Goal: Task Accomplishment & Management: Use online tool/utility

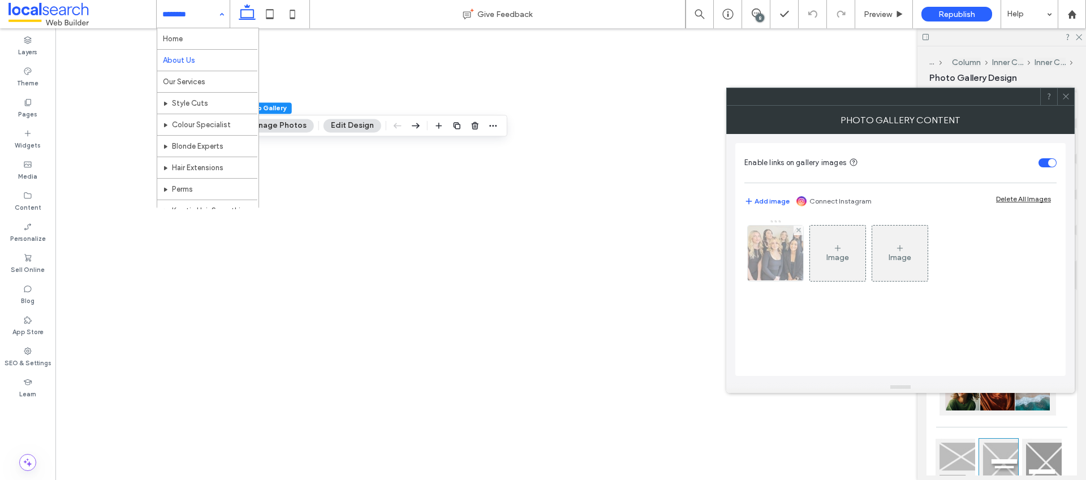
click at [791, 242] on img at bounding box center [776, 253] width 66 height 55
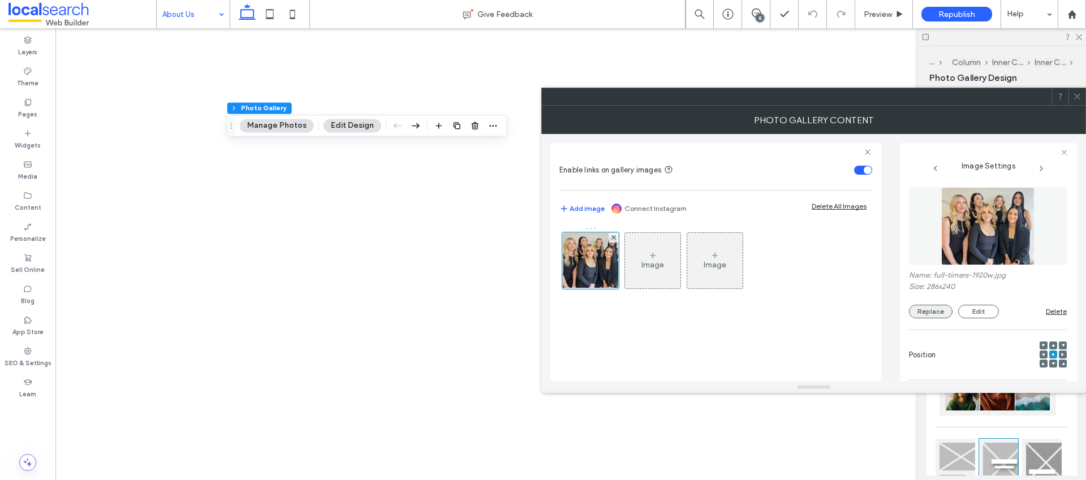
click at [943, 311] on button "Replace" at bounding box center [931, 312] width 44 height 14
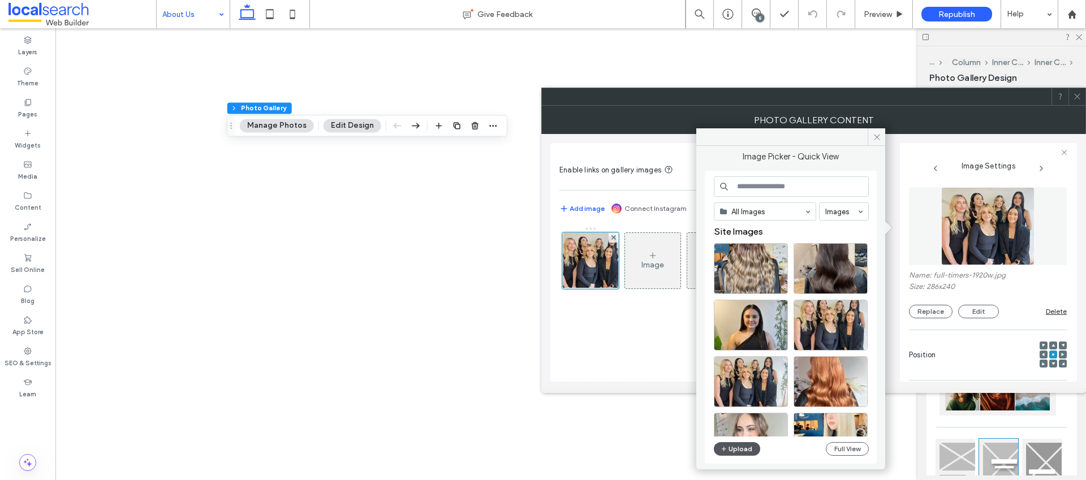
click at [748, 454] on button "Upload" at bounding box center [737, 449] width 46 height 14
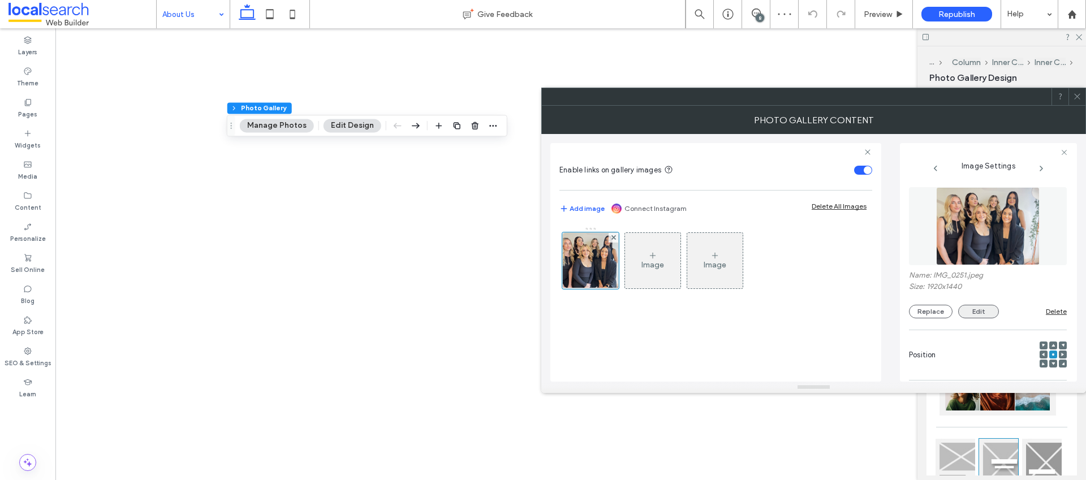
click at [983, 309] on button "Edit" at bounding box center [978, 312] width 41 height 14
click at [981, 309] on button "Edit" at bounding box center [978, 312] width 41 height 14
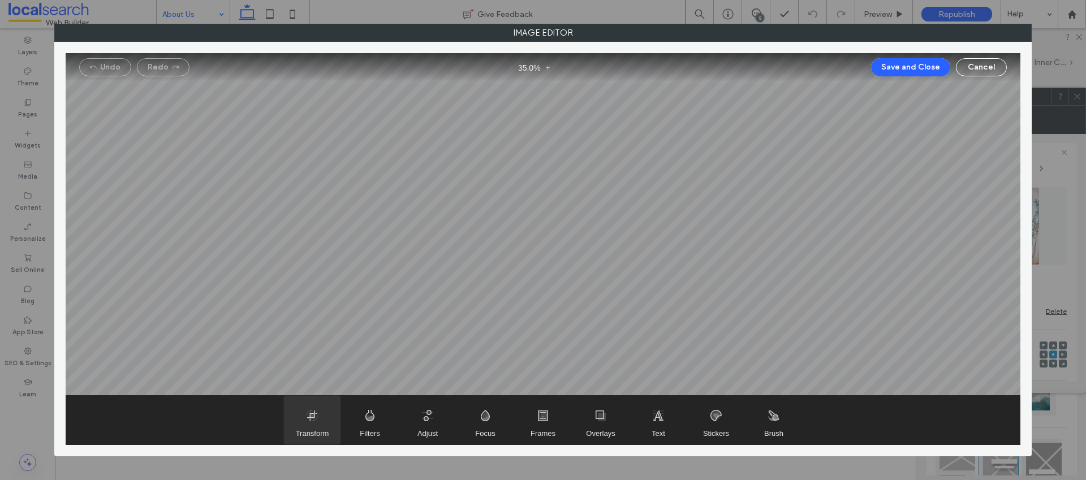
click at [312, 410] on span "Transform" at bounding box center [312, 420] width 57 height 49
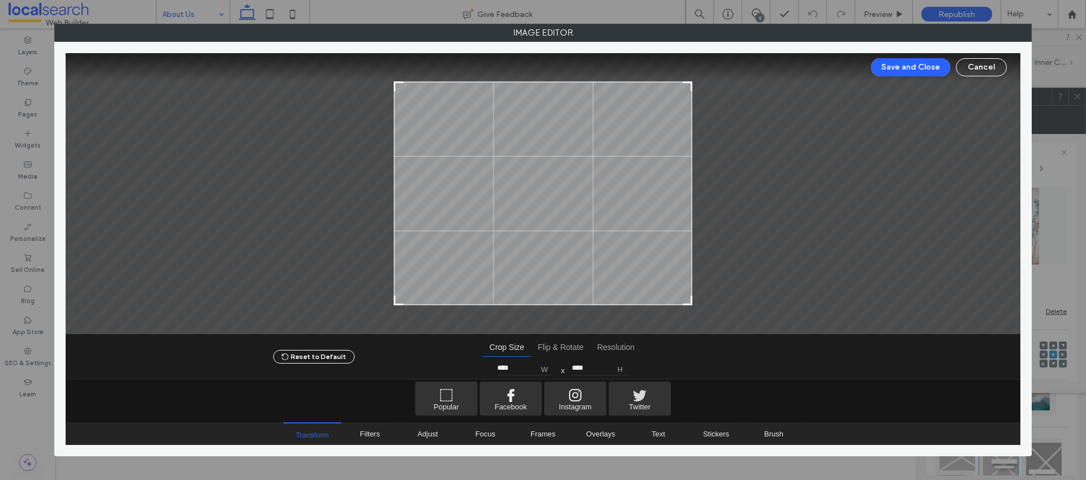
type input "****"
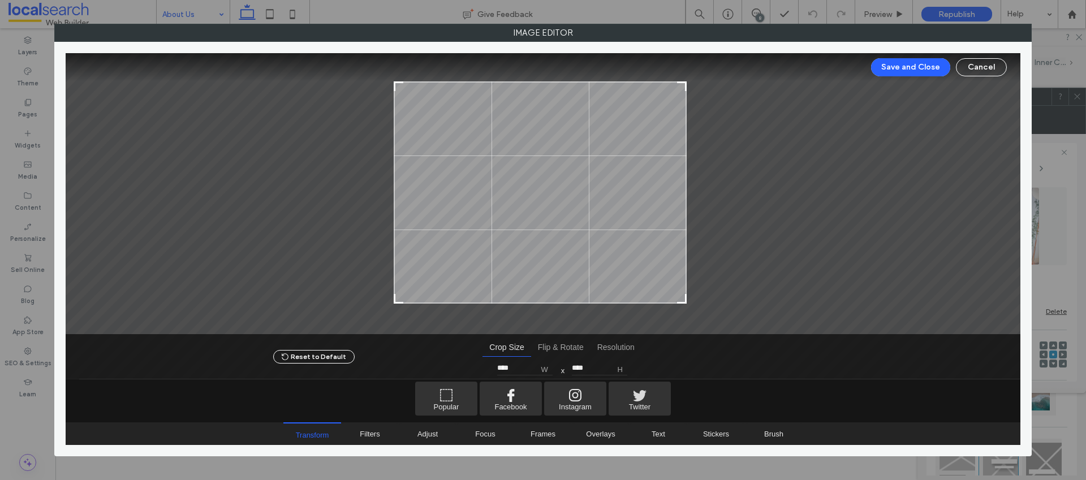
type input "****"
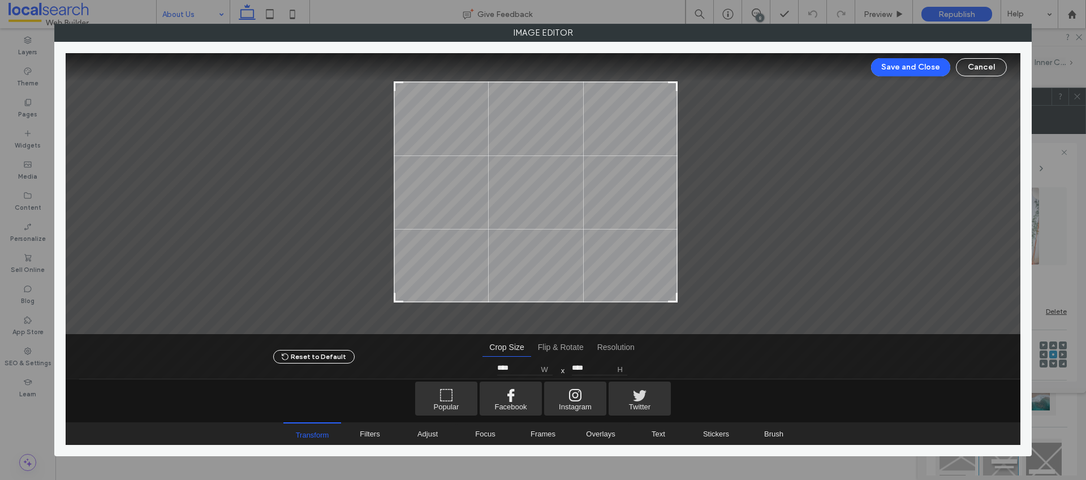
type input "****"
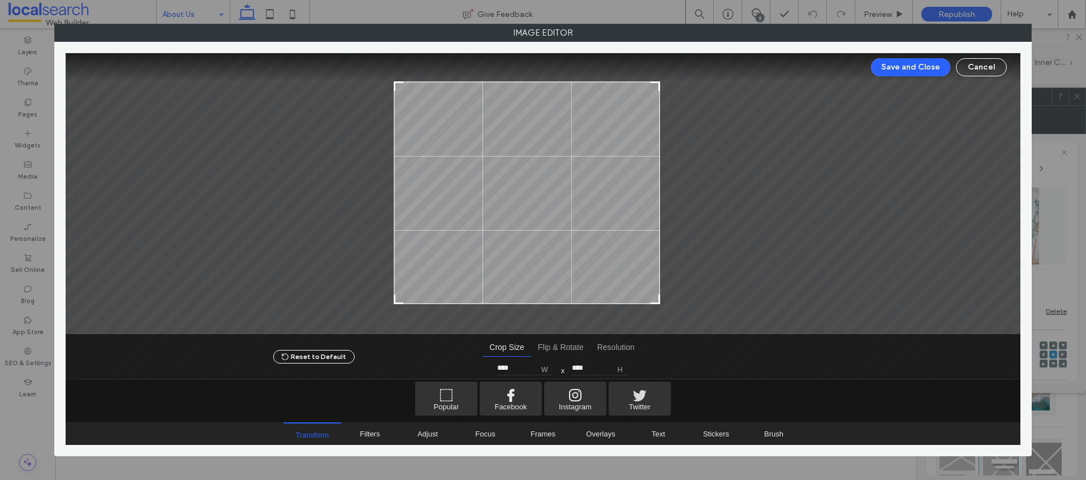
type input "****"
drag, startPoint x: 691, startPoint y: 301, endPoint x: 659, endPoint y: 293, distance: 32.7
click at [656, 300] on div at bounding box center [653, 299] width 14 height 14
click at [902, 69] on button "Save and Close" at bounding box center [910, 67] width 79 height 18
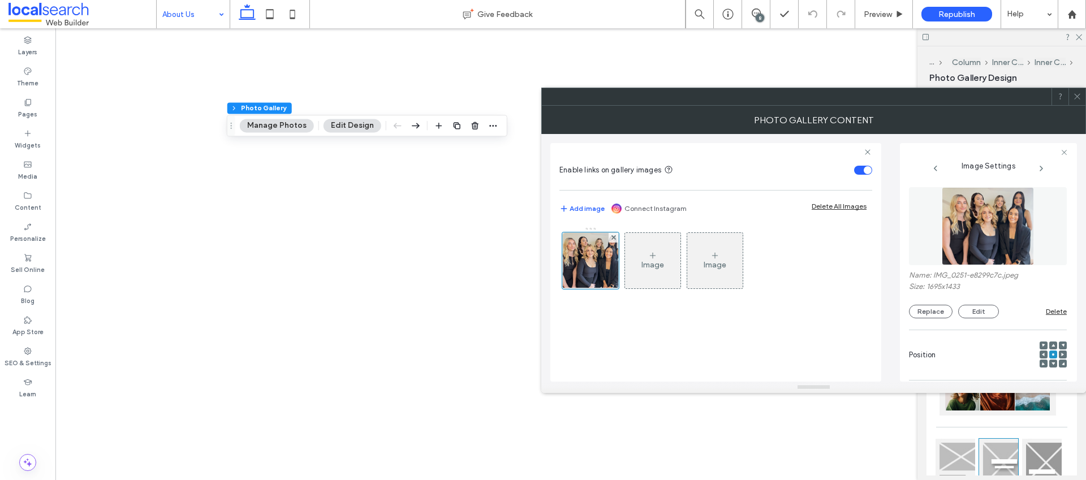
click at [1083, 98] on div at bounding box center [1077, 96] width 17 height 17
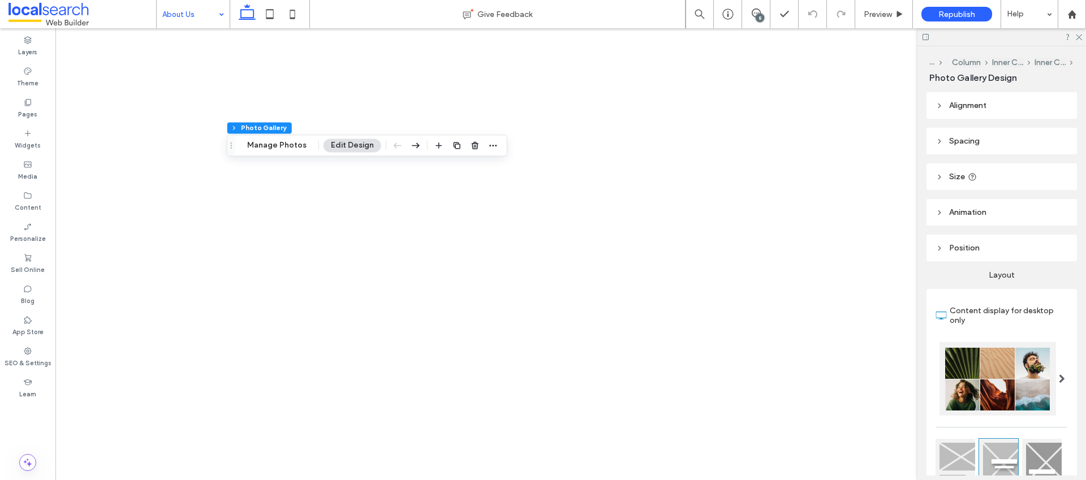
click at [366, 148] on button "Edit Design" at bounding box center [353, 146] width 58 height 14
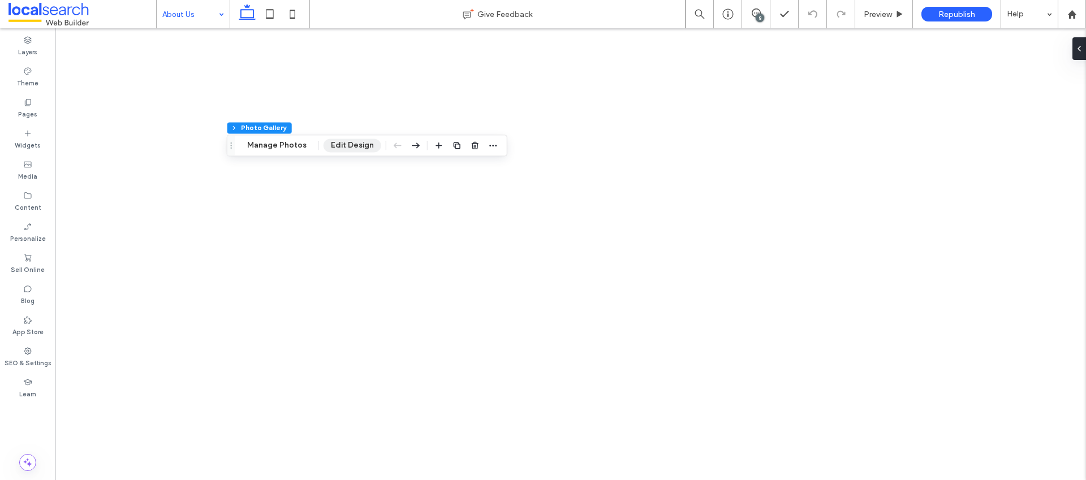
click at [360, 145] on button "Edit Design" at bounding box center [353, 146] width 58 height 14
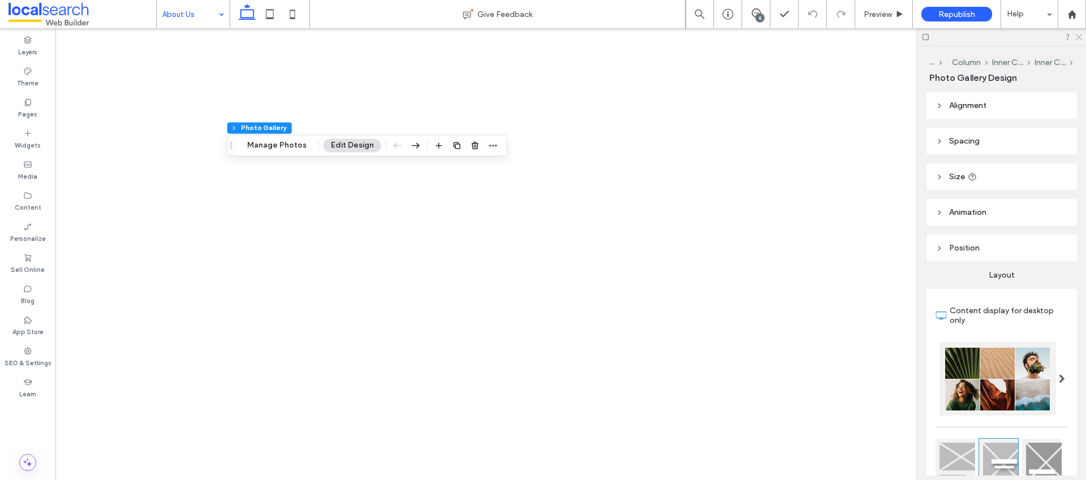
click at [1078, 36] on use at bounding box center [1079, 38] width 6 height 6
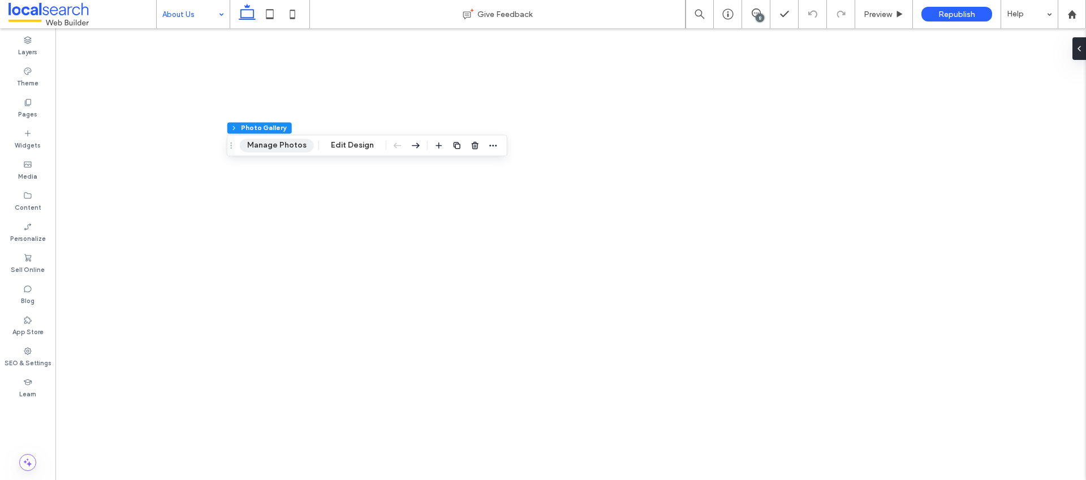
click at [266, 148] on button "Manage Photos" at bounding box center [277, 146] width 74 height 14
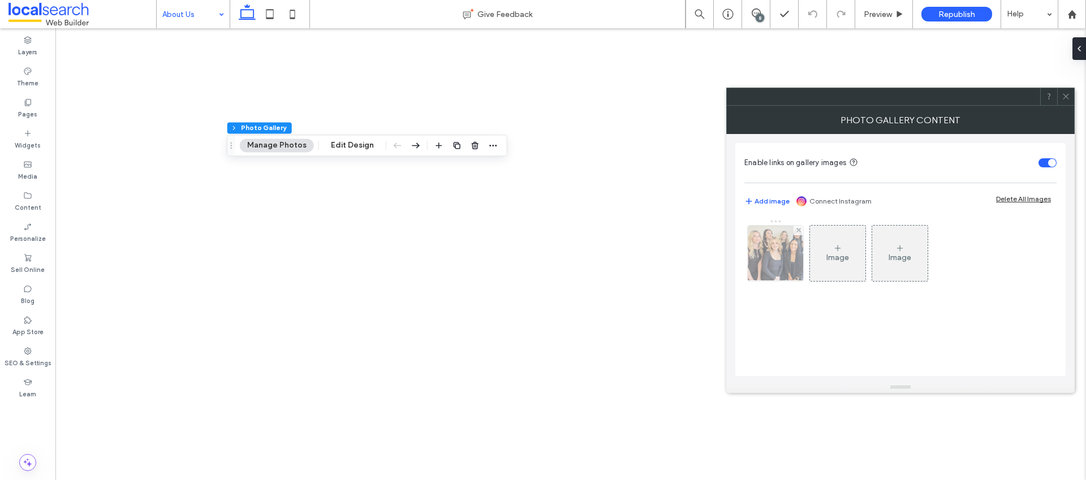
click at [770, 246] on img at bounding box center [776, 253] width 66 height 55
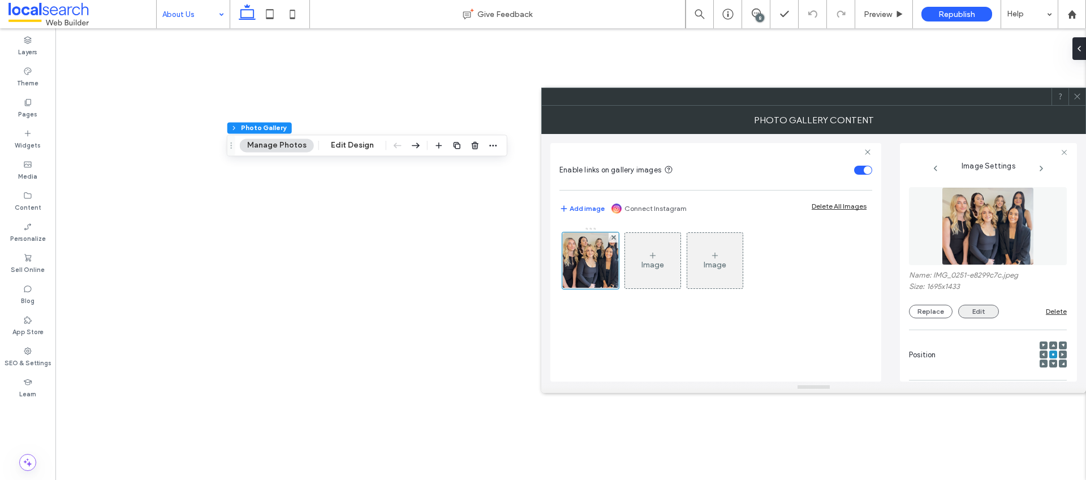
click at [974, 309] on button "Edit" at bounding box center [978, 312] width 41 height 14
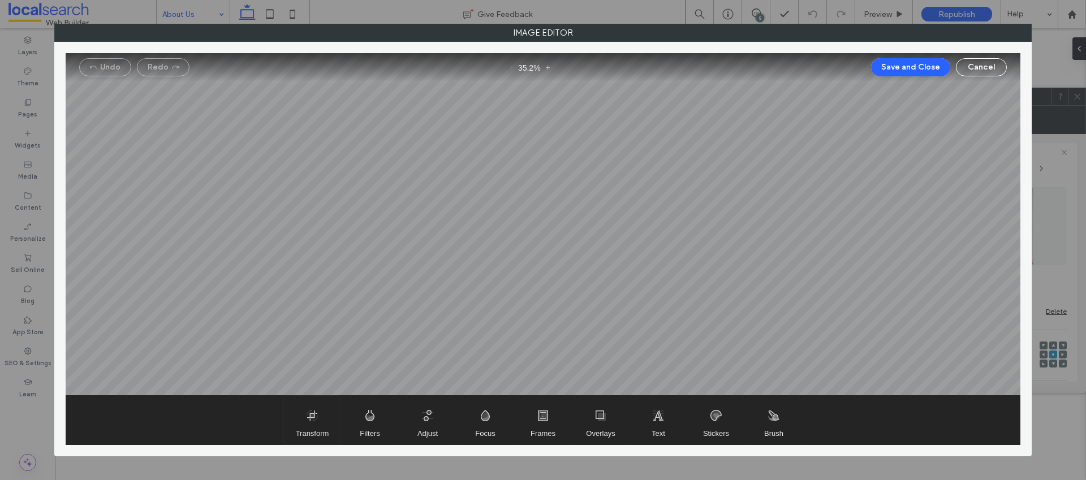
drag, startPoint x: 324, startPoint y: 423, endPoint x: 337, endPoint y: 422, distance: 13.6
click at [324, 423] on span "Transform" at bounding box center [312, 420] width 57 height 49
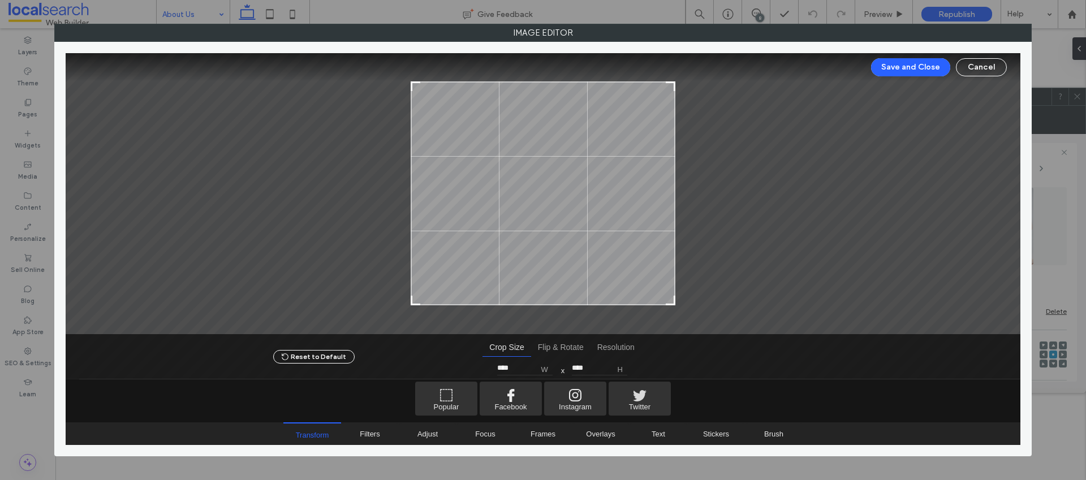
type input "****"
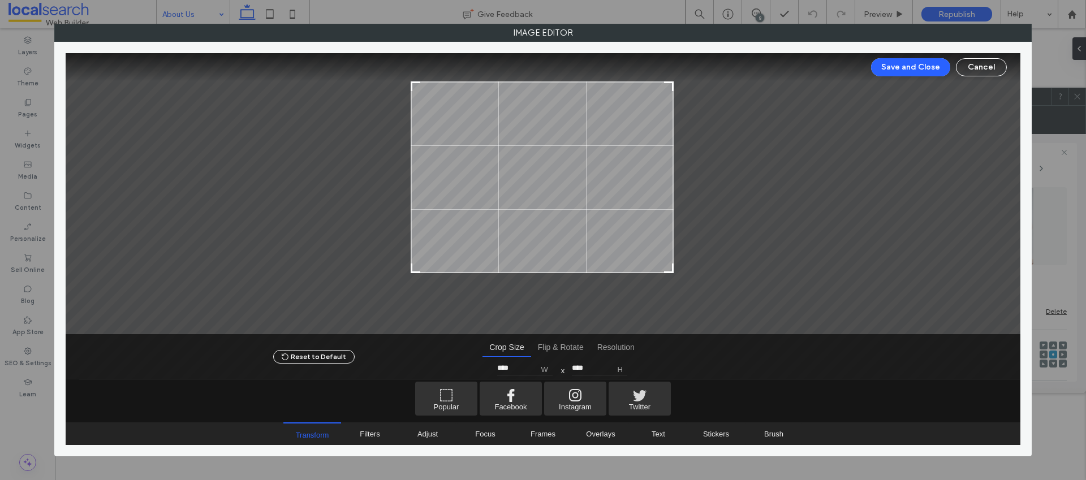
type input "****"
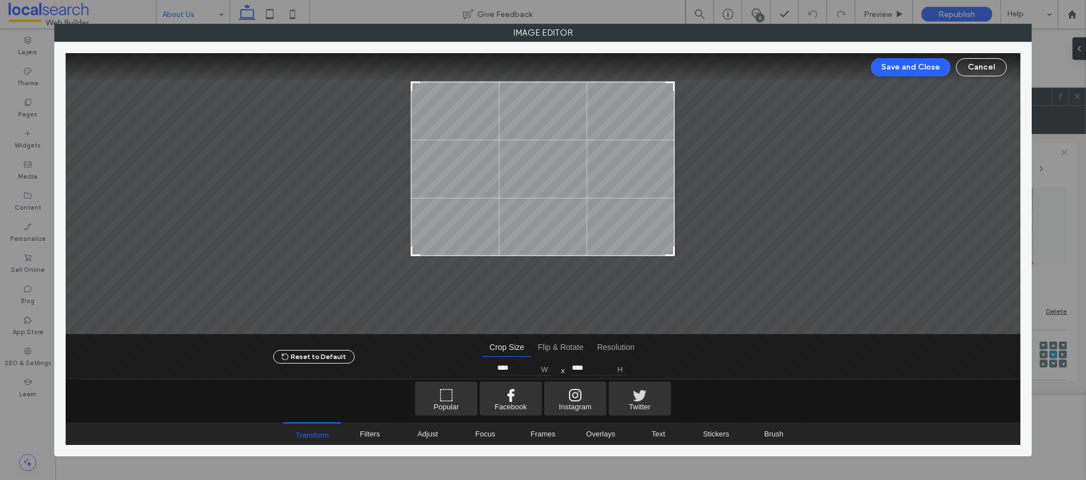
drag, startPoint x: 673, startPoint y: 302, endPoint x: 673, endPoint y: 253, distance: 49.2
click at [673, 253] on div at bounding box center [670, 251] width 14 height 14
click at [890, 70] on button "Save and Close" at bounding box center [910, 67] width 79 height 18
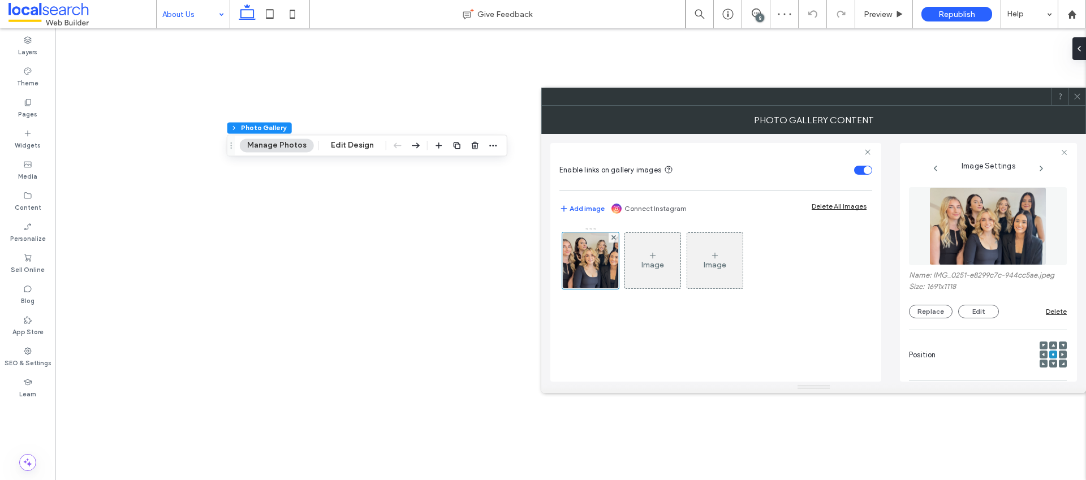
click at [1075, 97] on icon at bounding box center [1077, 96] width 8 height 8
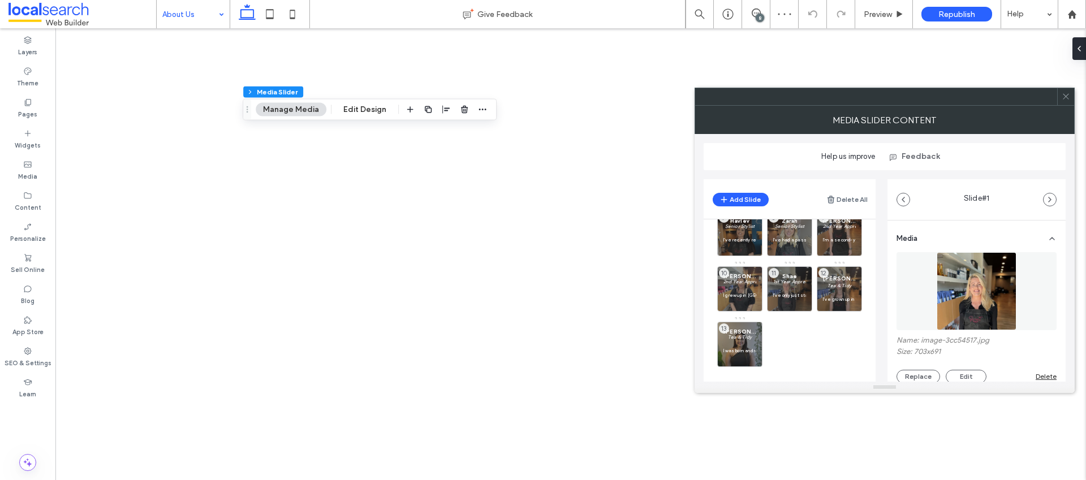
scroll to position [138, 0]
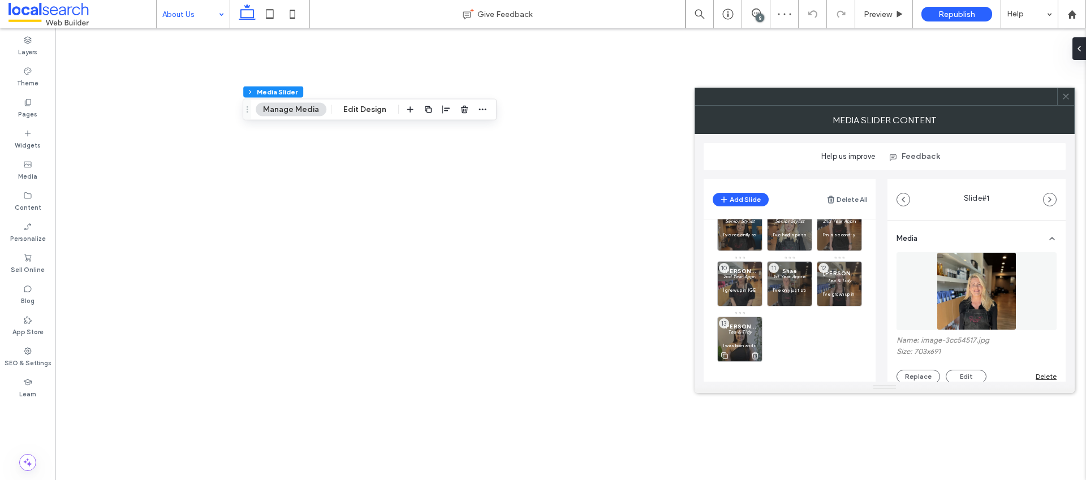
click at [737, 344] on p "I was born and raised in [GEOGRAPHIC_DATA] and have had a passion for hair sinc…" at bounding box center [740, 345] width 33 height 7
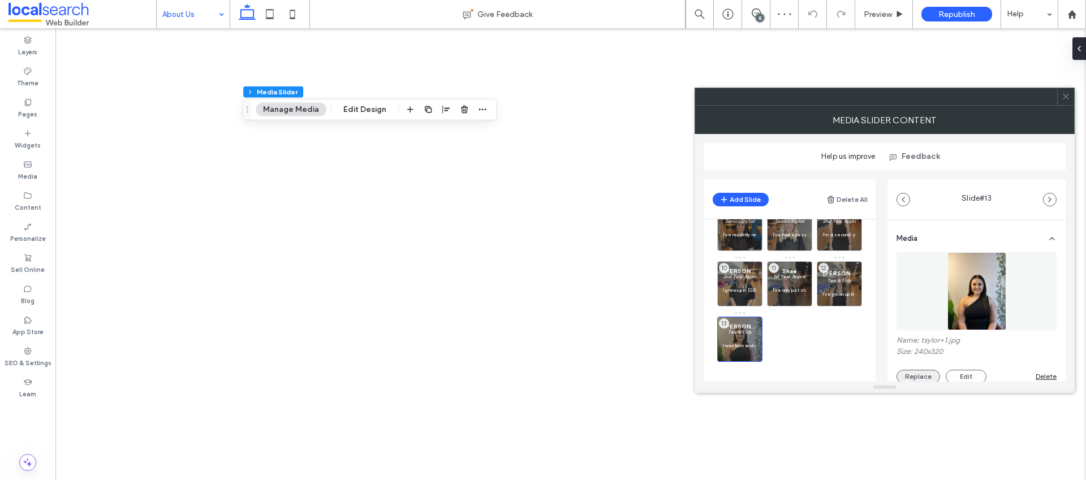
click at [922, 376] on button "Replace" at bounding box center [919, 377] width 44 height 14
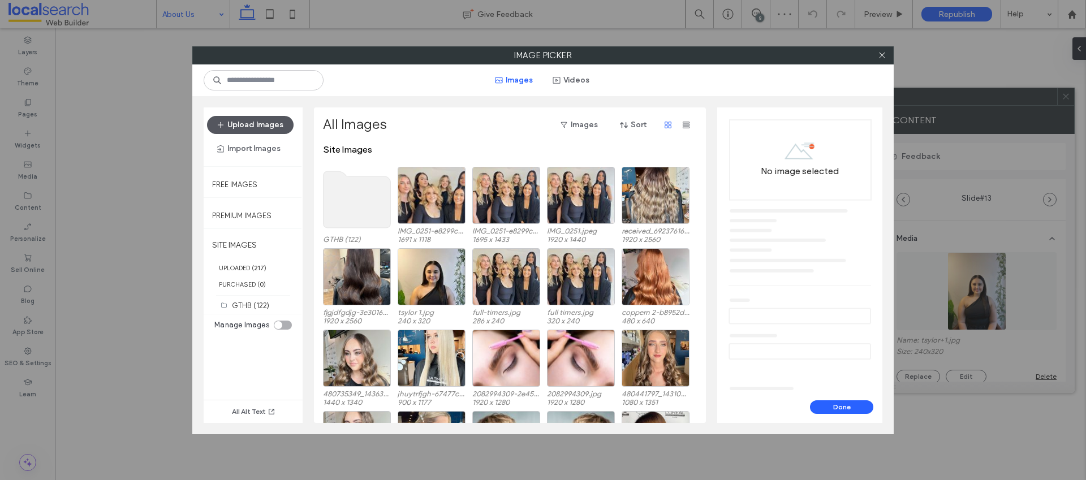
click at [281, 124] on button "Upload Images" at bounding box center [250, 125] width 87 height 18
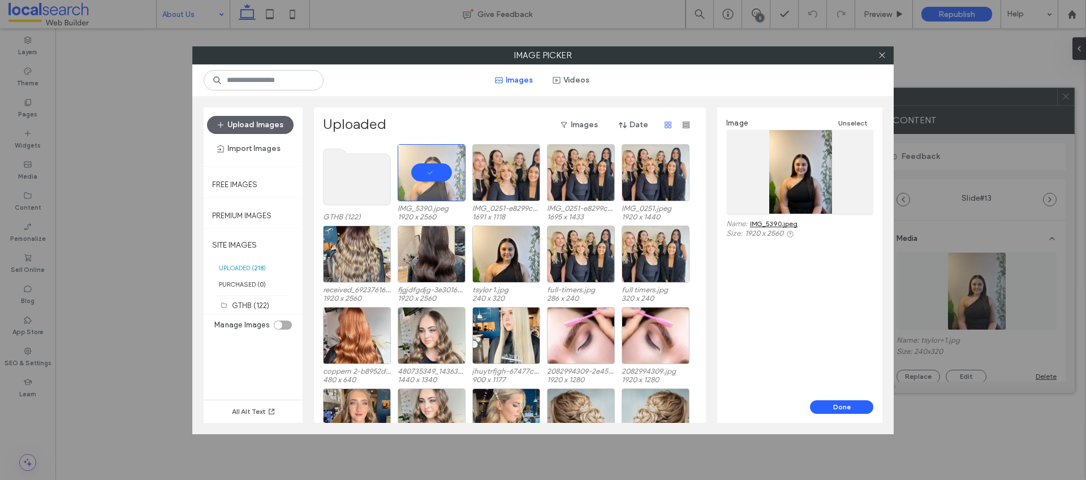
click at [823, 415] on div "Done" at bounding box center [799, 412] width 165 height 23
click at [829, 408] on button "Done" at bounding box center [841, 408] width 63 height 14
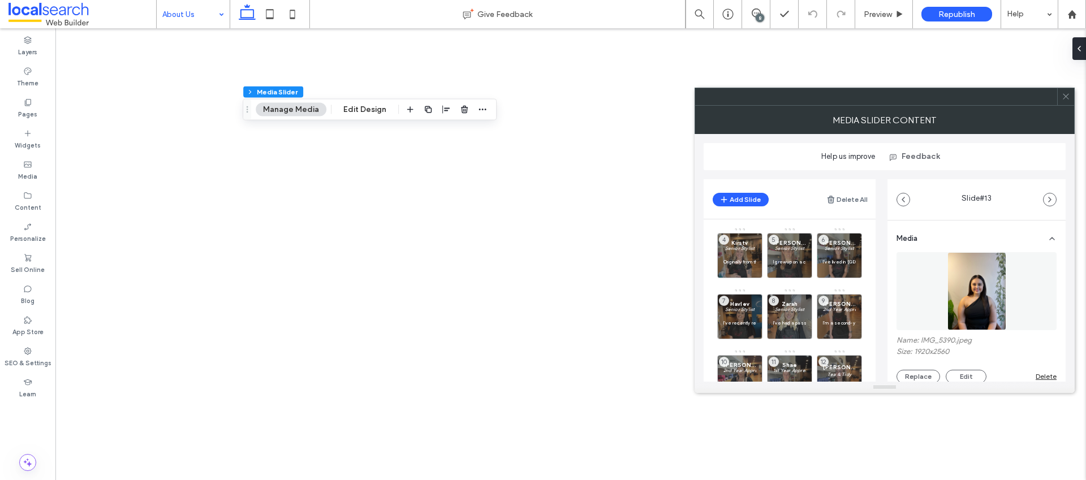
scroll to position [120, 0]
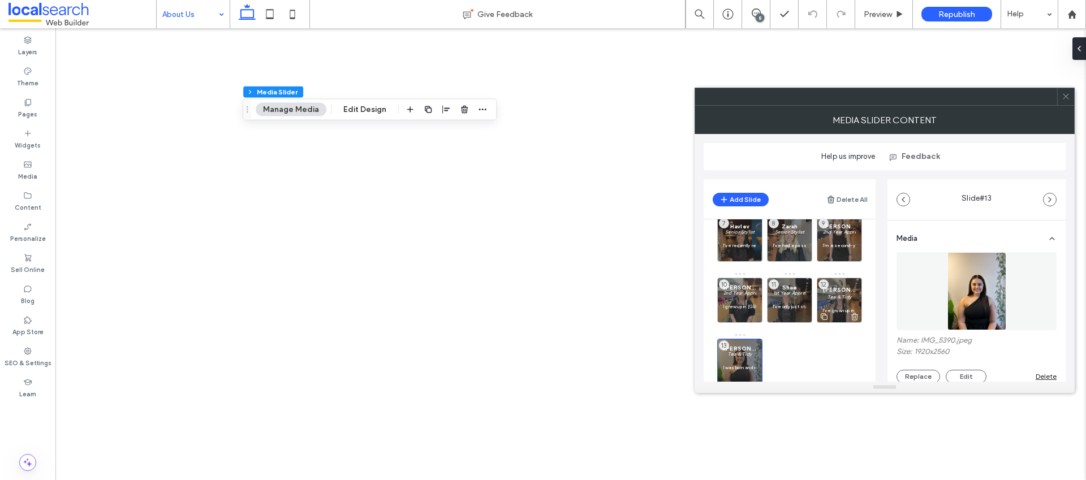
click at [839, 291] on span "[PERSON_NAME]" at bounding box center [839, 289] width 33 height 7
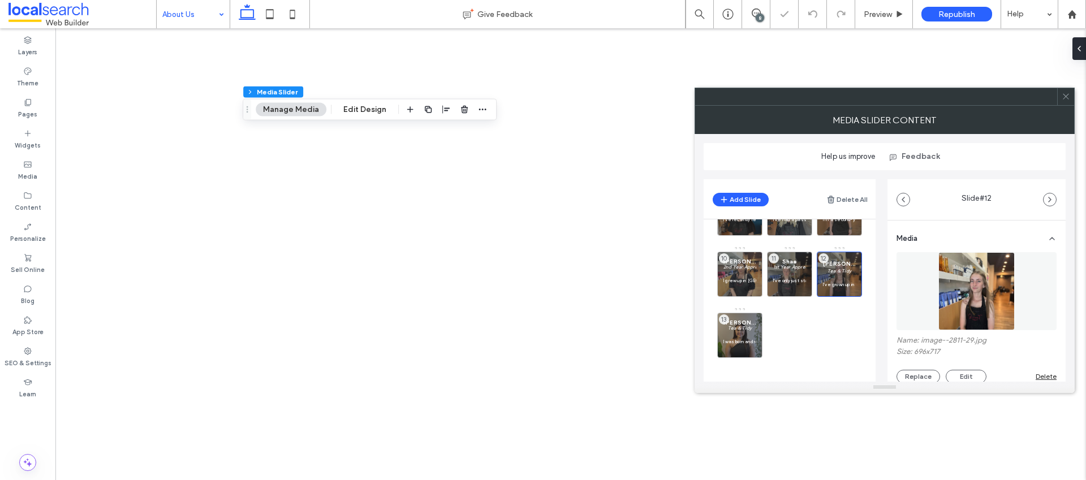
scroll to position [166, 0]
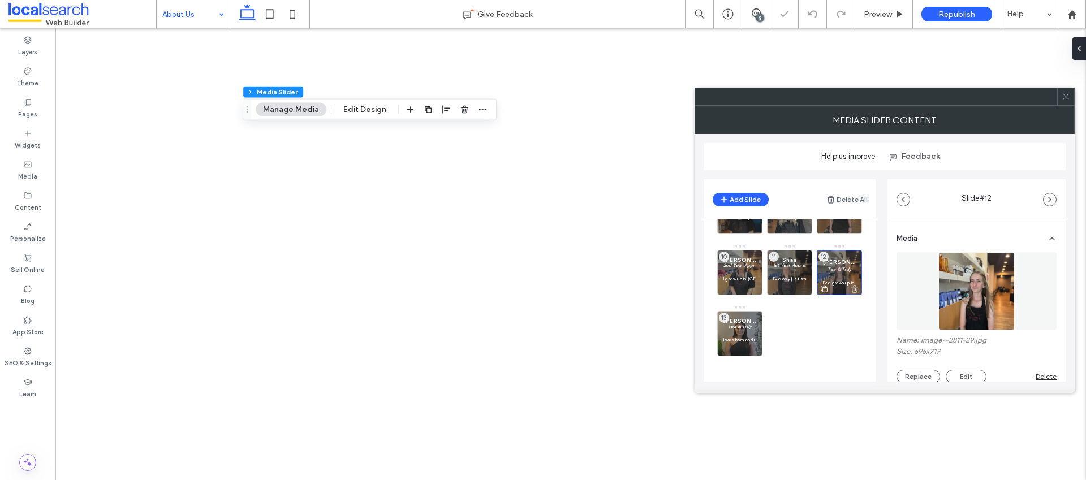
click at [836, 266] on em "Tea & Tidy" at bounding box center [840, 269] width 24 height 6
click at [918, 374] on button "Replace" at bounding box center [919, 377] width 44 height 14
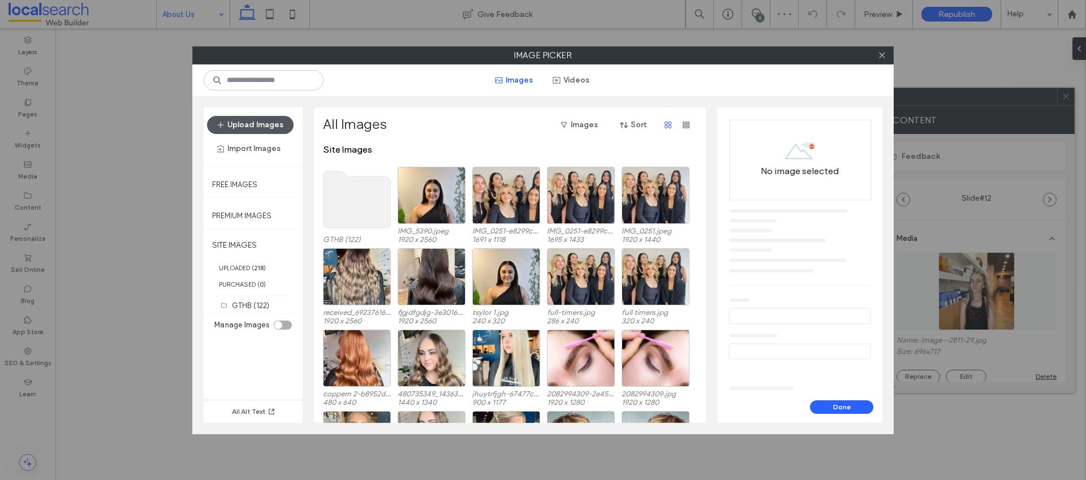
click at [257, 119] on button "Upload Images" at bounding box center [250, 125] width 87 height 18
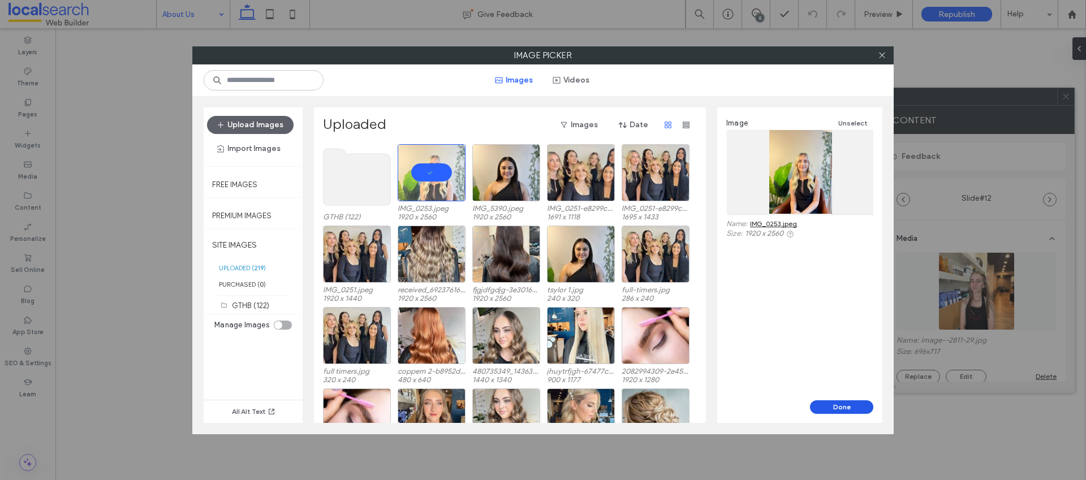
click at [843, 406] on button "Done" at bounding box center [841, 408] width 63 height 14
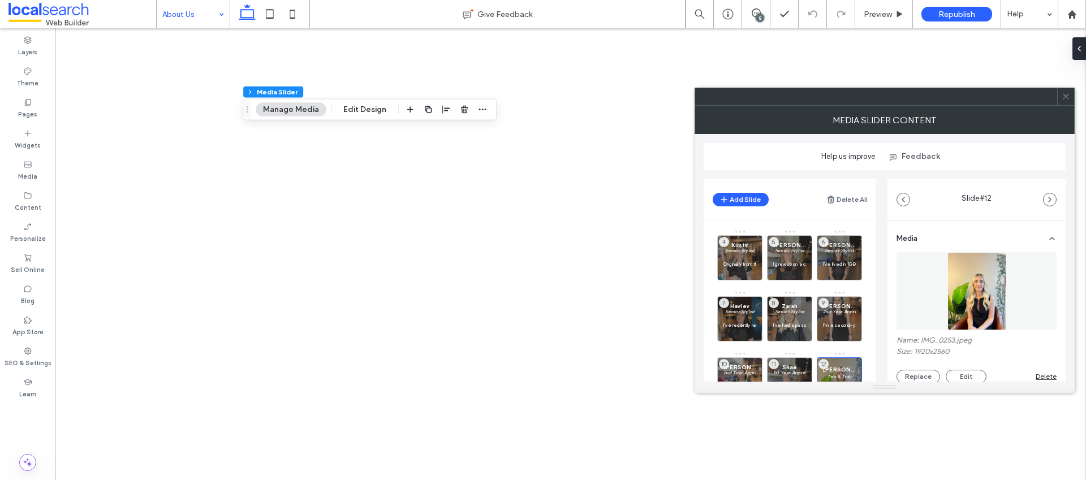
scroll to position [0, 0]
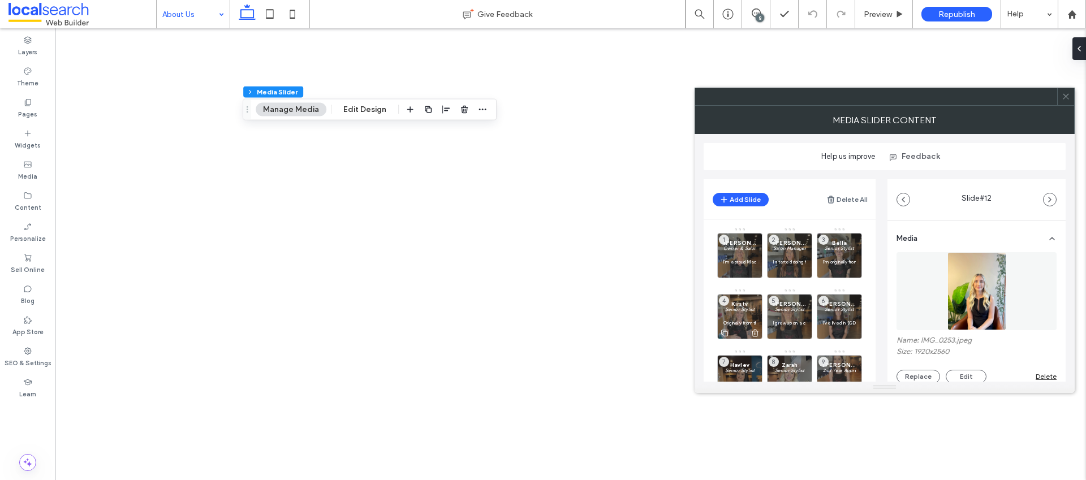
click at [747, 317] on p at bounding box center [740, 316] width 33 height 7
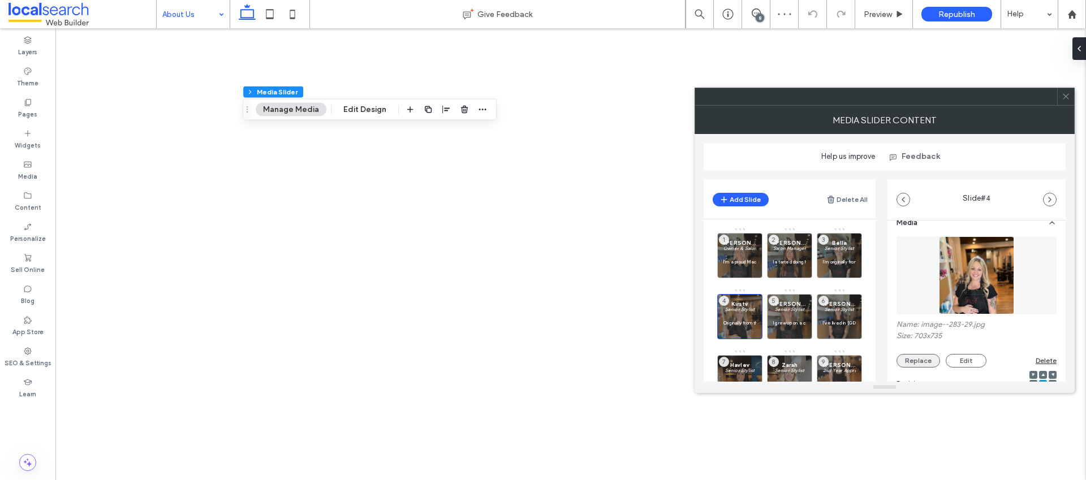
scroll to position [23, 0]
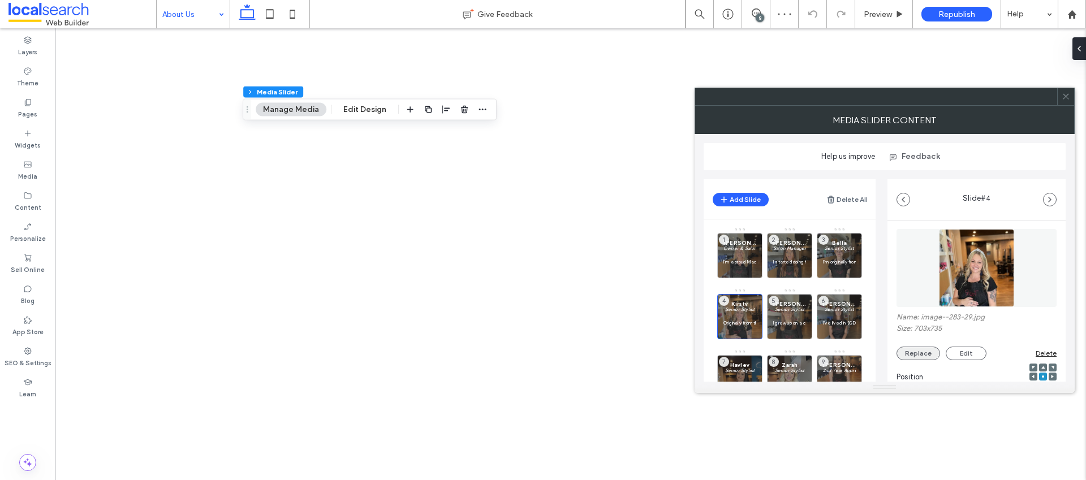
click at [919, 348] on button "Replace" at bounding box center [919, 354] width 44 height 14
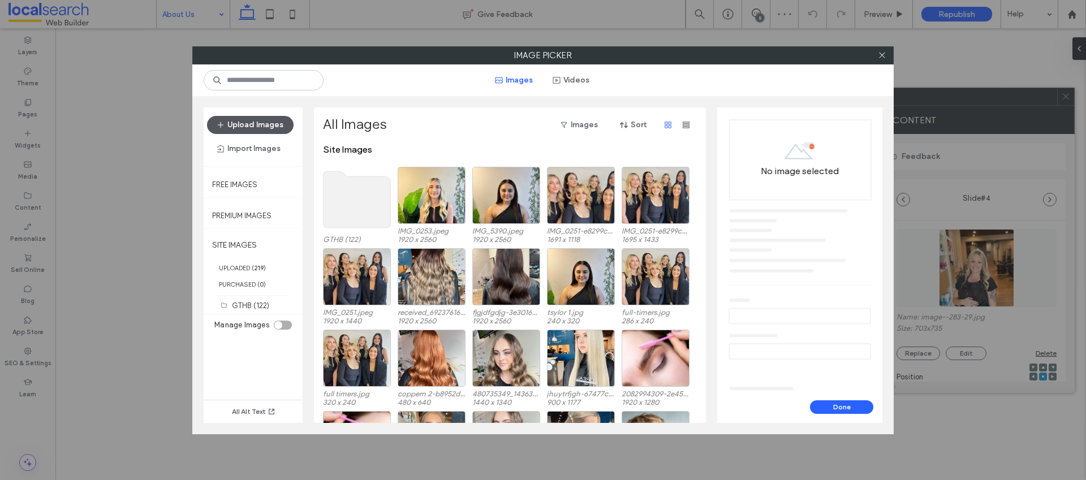
click at [270, 123] on button "Upload Images" at bounding box center [250, 125] width 87 height 18
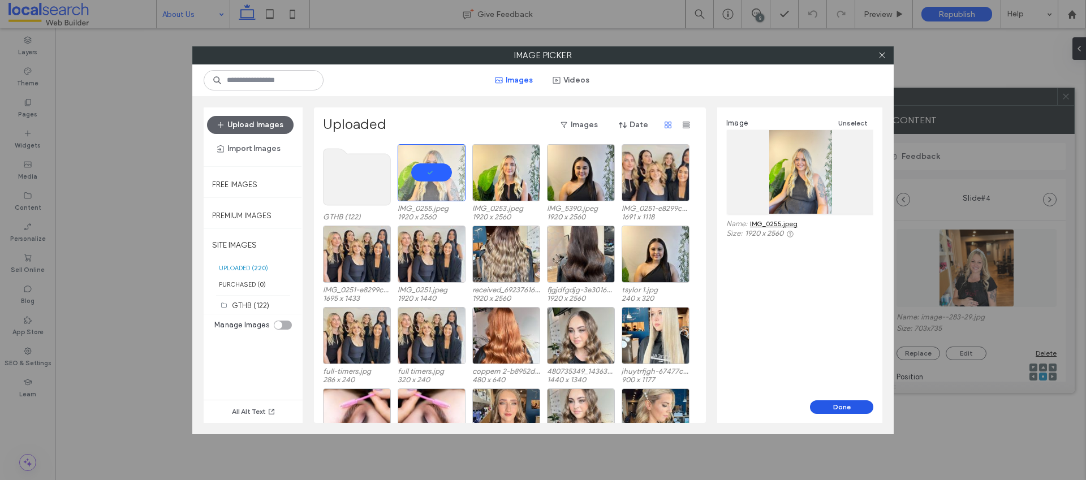
click at [837, 406] on button "Done" at bounding box center [841, 408] width 63 height 14
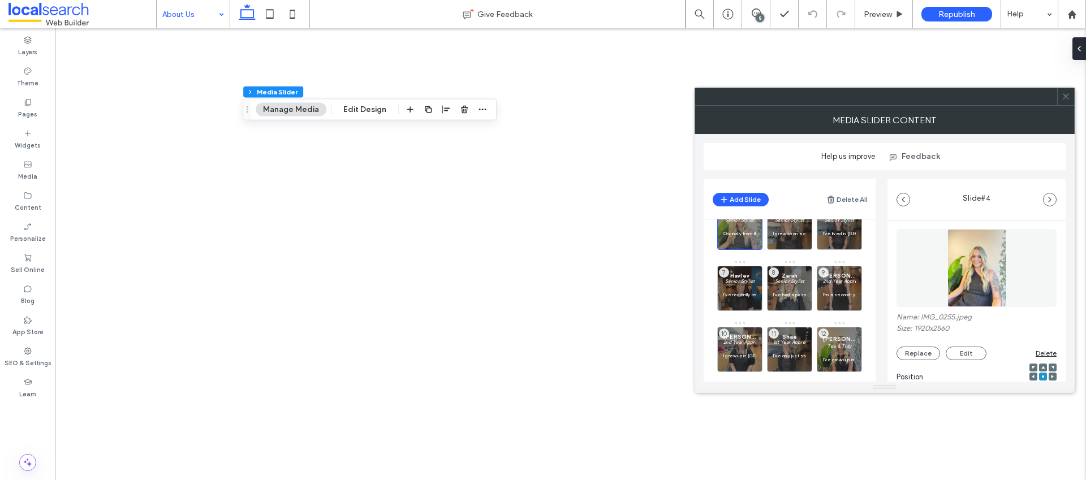
scroll to position [92, 0]
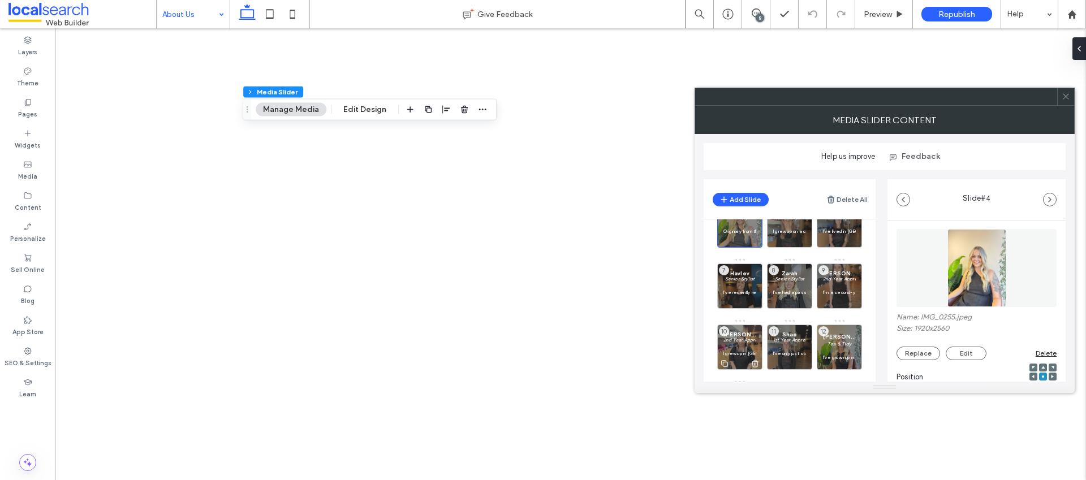
click at [738, 357] on div at bounding box center [740, 363] width 44 height 12
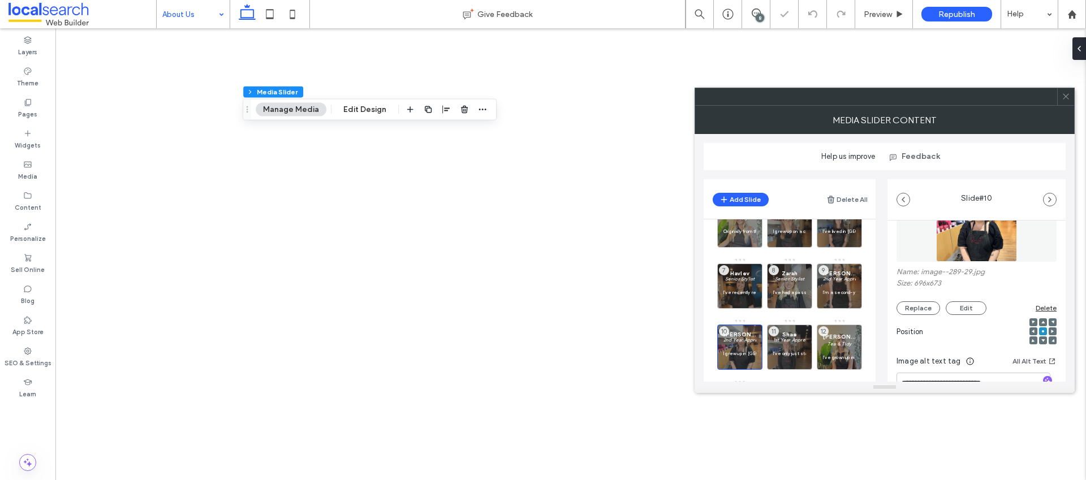
scroll to position [71, 0]
click at [922, 300] on button "Replace" at bounding box center [919, 306] width 44 height 14
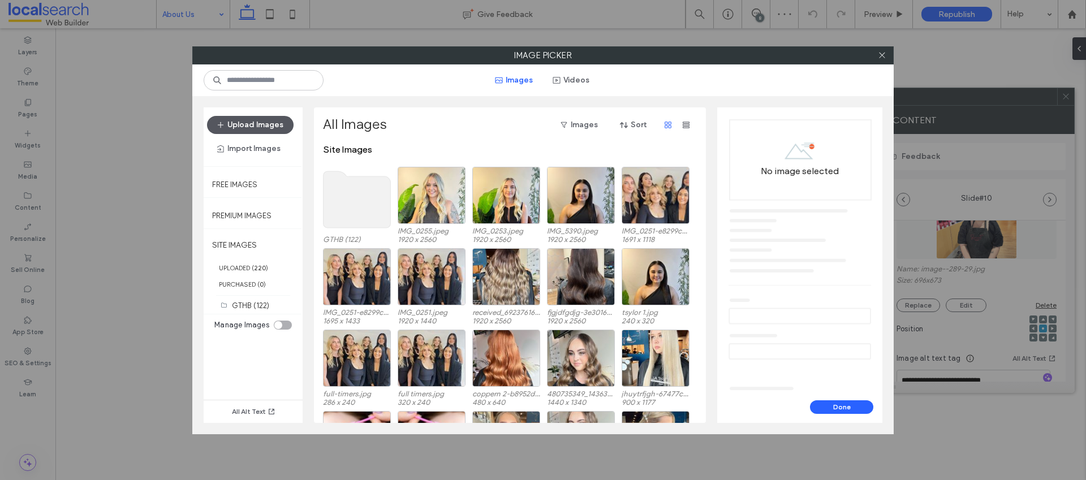
click at [267, 124] on button "Upload Images" at bounding box center [250, 125] width 87 height 18
click at [264, 128] on button "Upload Images" at bounding box center [250, 125] width 87 height 18
click at [852, 408] on button "Done" at bounding box center [841, 408] width 63 height 14
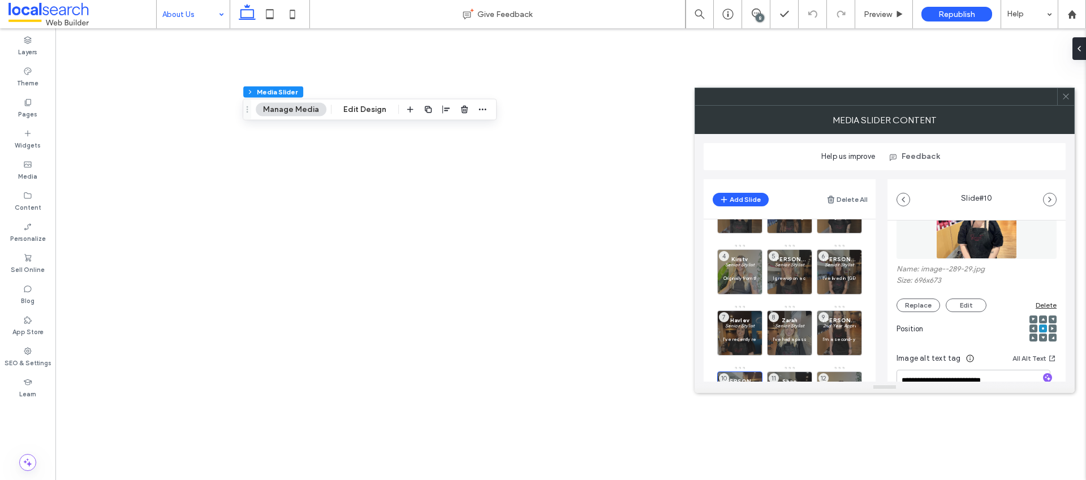
scroll to position [34, 0]
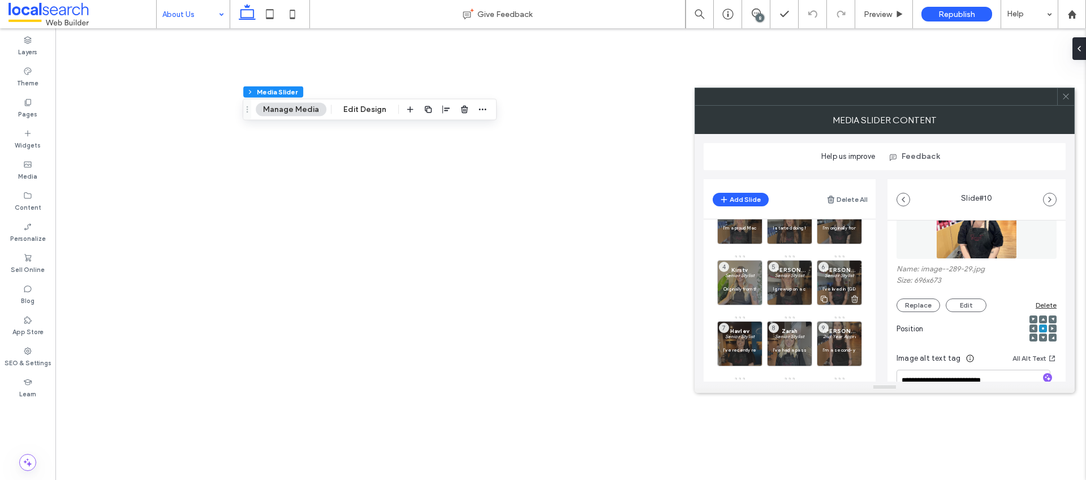
click at [846, 276] on em "Senior Stylist" at bounding box center [840, 276] width 30 height 6
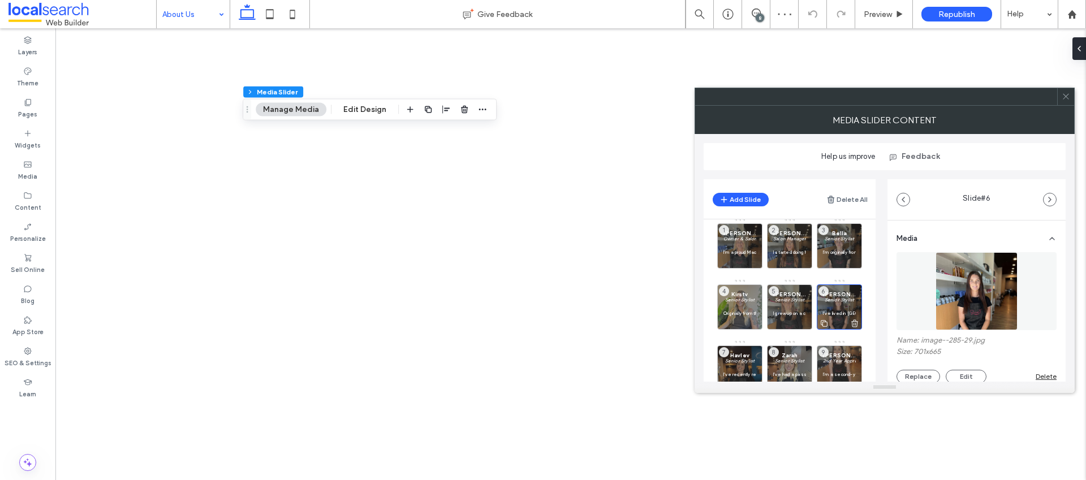
scroll to position [0, 0]
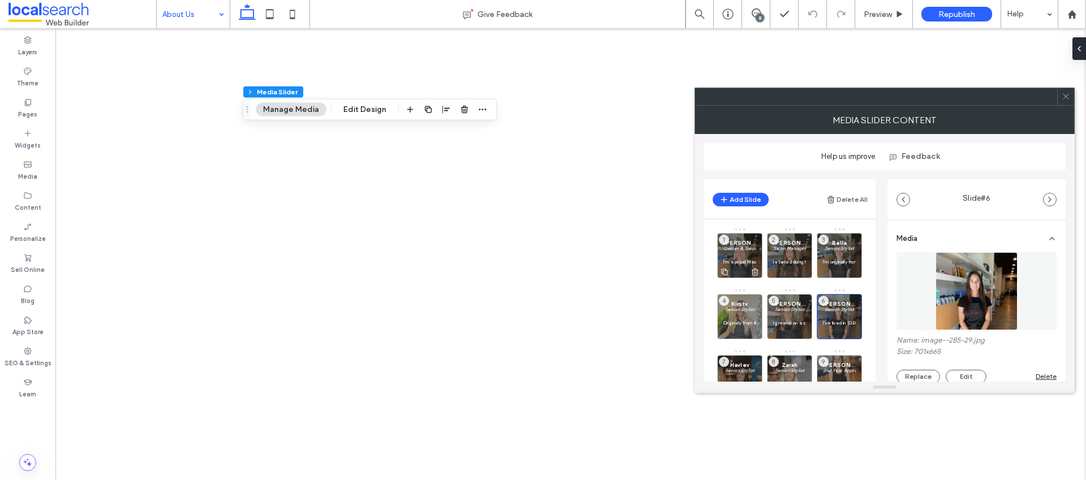
click at [717, 248] on div "[PERSON_NAME] Owner & Salon Manager I’m a proud Mackay local, born and raised r…" at bounding box center [739, 255] width 45 height 45
click at [745, 252] on p at bounding box center [740, 255] width 33 height 7
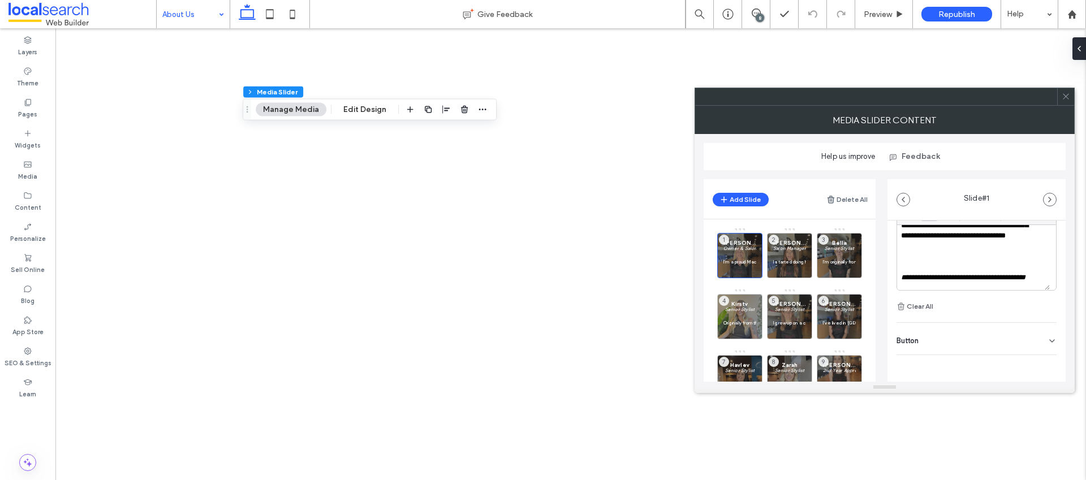
scroll to position [147, 0]
click at [741, 256] on p at bounding box center [740, 255] width 33 height 7
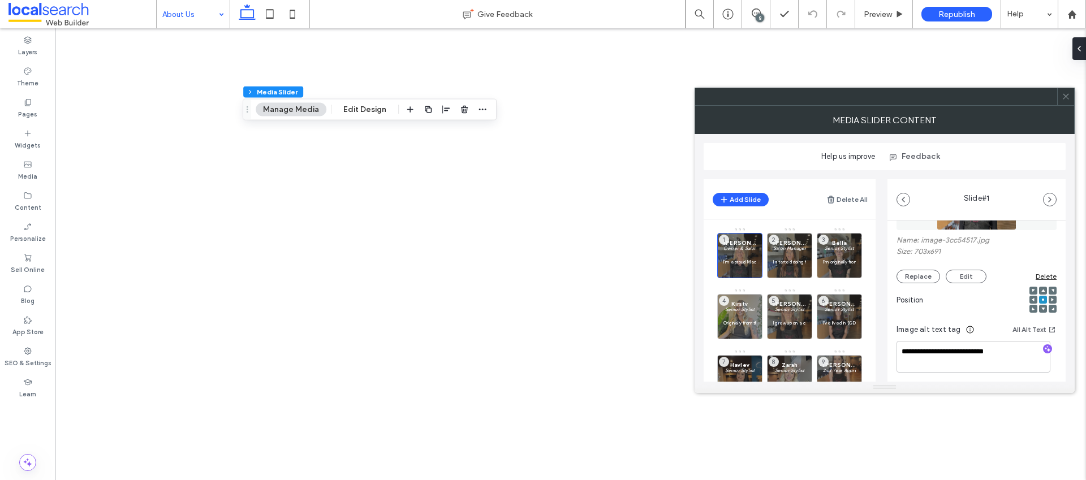
scroll to position [0, 0]
